Goal: Find specific page/section: Find specific page/section

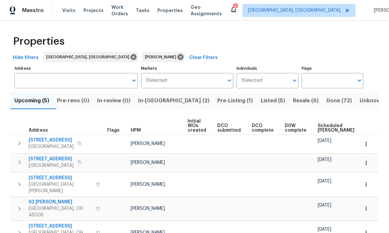
scroll to position [23, 0]
click at [44, 223] on span "801 Prescot Cir" at bounding box center [60, 226] width 63 height 7
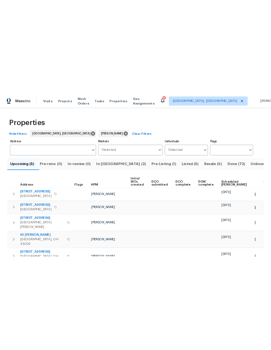
scroll to position [0, 0]
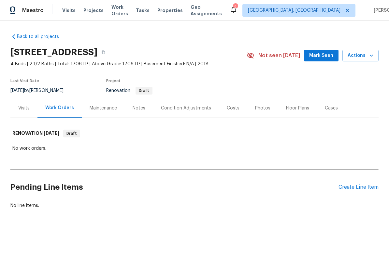
click at [23, 110] on div "Visits" at bounding box center [23, 108] width 11 height 7
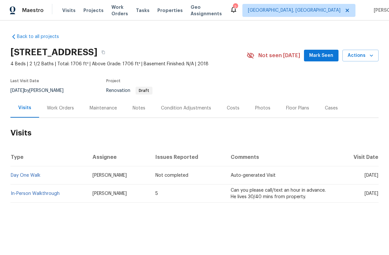
click at [21, 195] on link "In-Person Walkthrough" at bounding box center [35, 194] width 49 height 5
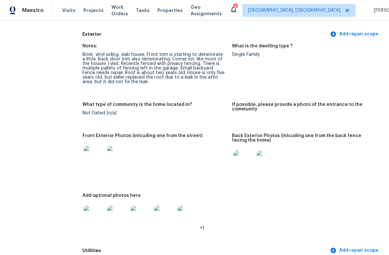
scroll to position [249, 0]
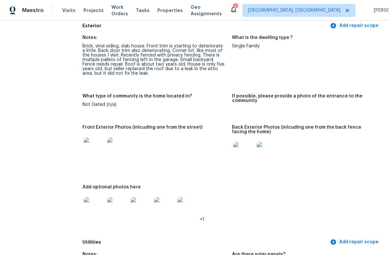
click at [93, 150] on img at bounding box center [94, 148] width 21 height 21
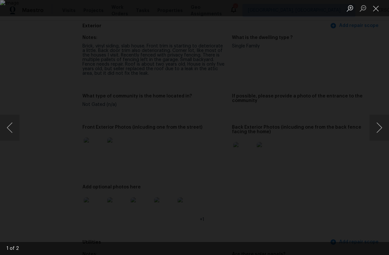
click at [375, 10] on button "Close lightbox" at bounding box center [375, 8] width 13 height 11
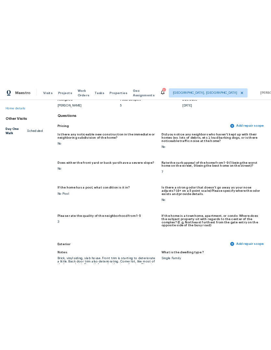
scroll to position [47, 0]
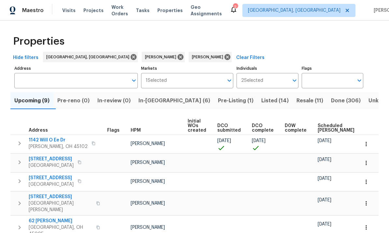
click at [261, 100] on span "Listed (14)" at bounding box center [274, 100] width 27 height 9
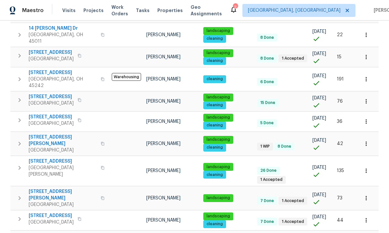
scroll to position [186, 0]
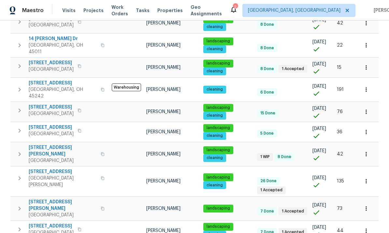
click at [48, 144] on span "155 Bonham Rd" at bounding box center [63, 150] width 68 height 13
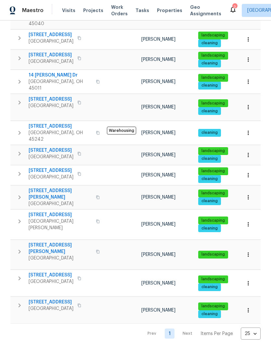
scroll to position [78, 0]
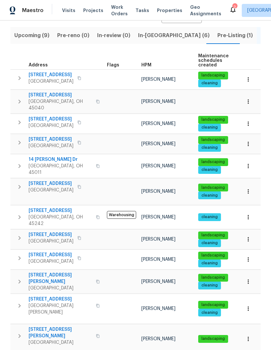
click at [45, 136] on span "3198 Sunnyhollow Ln" at bounding box center [51, 139] width 45 height 7
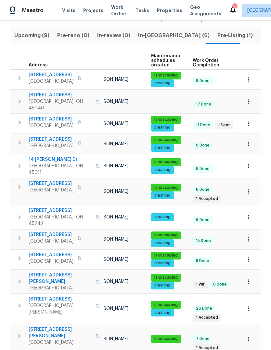
scroll to position [5, 47]
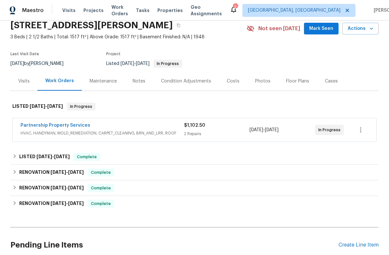
scroll to position [34, 0]
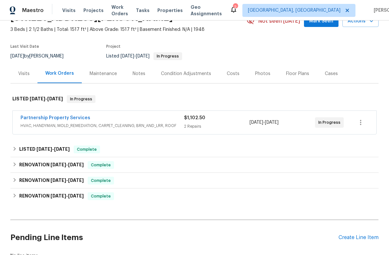
click at [38, 119] on link "Partnership Property Services" at bounding box center [56, 118] width 70 height 5
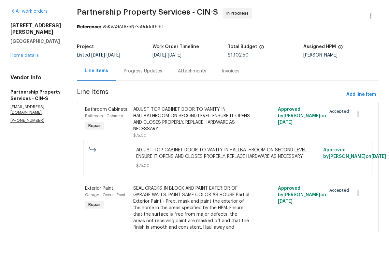
click at [31, 76] on link "Home details" at bounding box center [24, 78] width 28 height 5
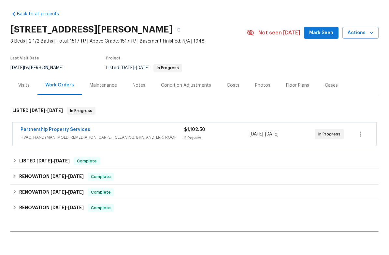
click at [136, 99] on div "Notes" at bounding box center [139, 108] width 28 height 19
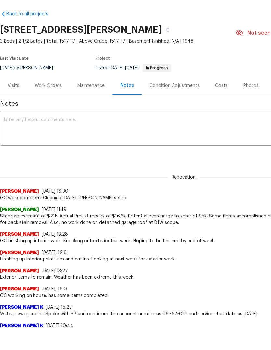
click at [48, 87] on div "Work Orders" at bounding box center [48, 85] width 27 height 7
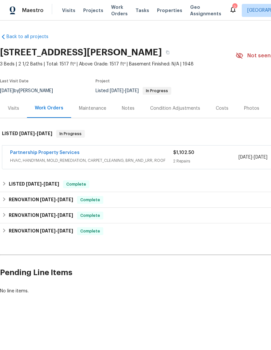
click at [61, 154] on link "Partnership Property Services" at bounding box center [45, 152] width 70 height 5
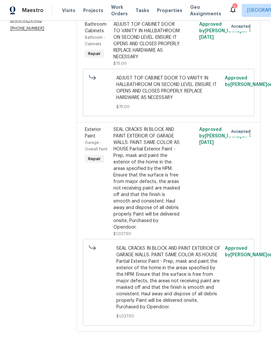
scroll to position [154, 0]
click at [141, 133] on div "SEAL CRACKS IN BLOCK AND PAINT EXTERIOR OF GARAGE WALLS. PAINT SAME COLOR AS HO…" at bounding box center [148, 181] width 72 height 115
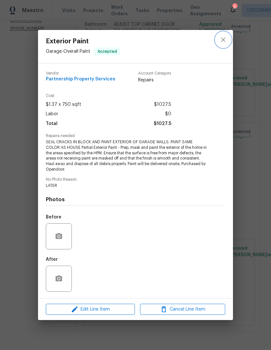
click at [224, 37] on icon "close" at bounding box center [224, 40] width 8 height 8
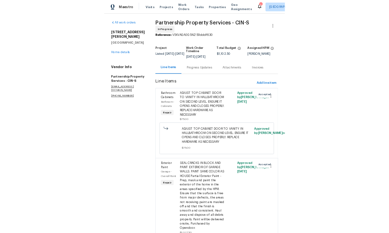
scroll to position [0, 0]
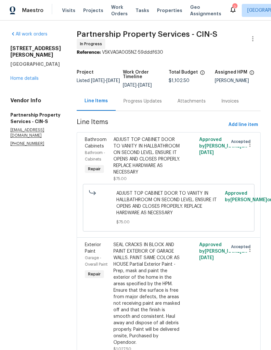
click at [35, 76] on link "Home details" at bounding box center [24, 78] width 28 height 5
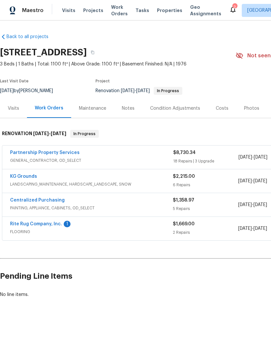
click at [41, 154] on link "Partnership Property Services" at bounding box center [45, 152] width 70 height 5
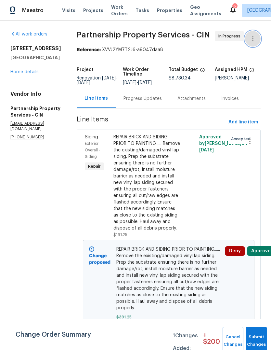
click at [253, 38] on icon "button" at bounding box center [253, 38] width 1 height 5
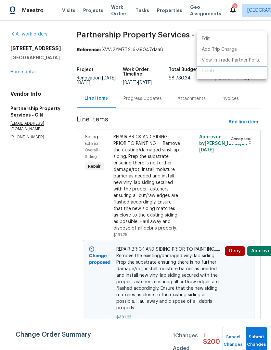
click at [255, 60] on li "View In Trade Partner Portal" at bounding box center [232, 60] width 70 height 11
